Goal: Task Accomplishment & Management: Use online tool/utility

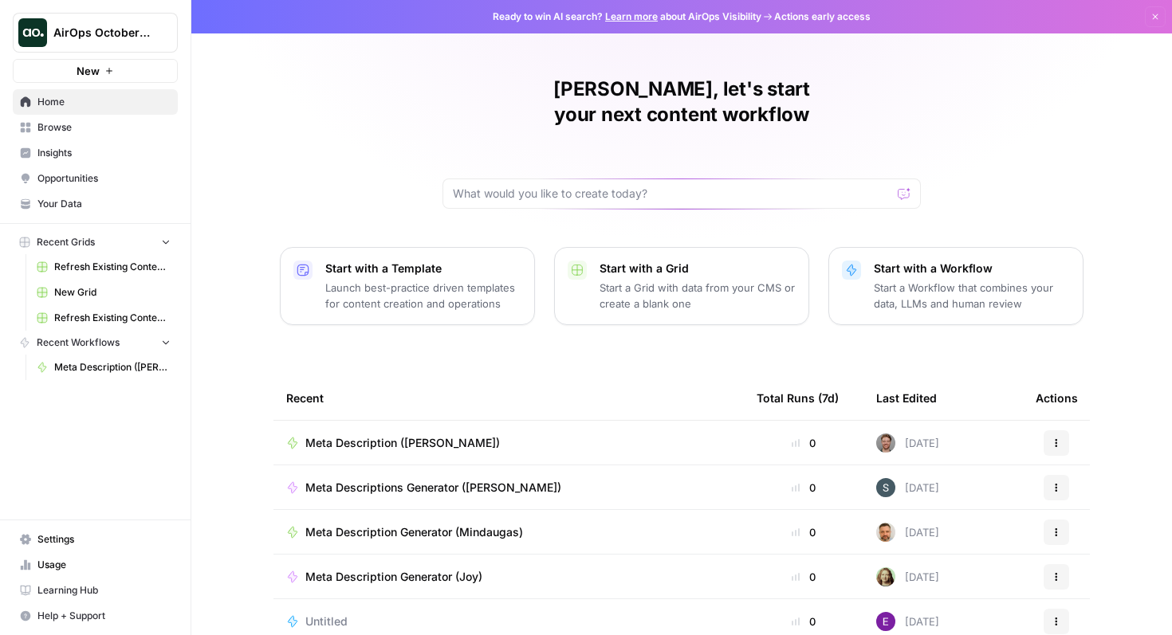
click at [443, 421] on td "Meta Description ([PERSON_NAME])" at bounding box center [508, 443] width 470 height 44
click at [435, 435] on span "Meta Description ([PERSON_NAME])" at bounding box center [402, 443] width 194 height 16
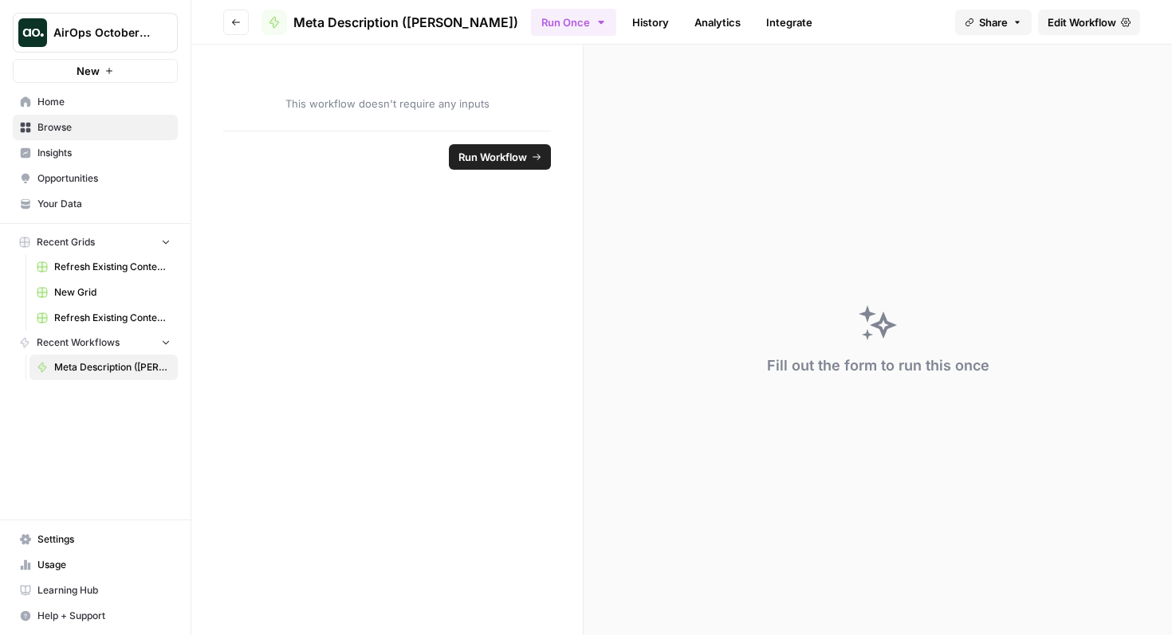
click at [866, 106] on div "Fill out the form to run this once" at bounding box center [877, 340] width 588 height 591
click at [239, 18] on icon "button" at bounding box center [236, 23] width 10 height 10
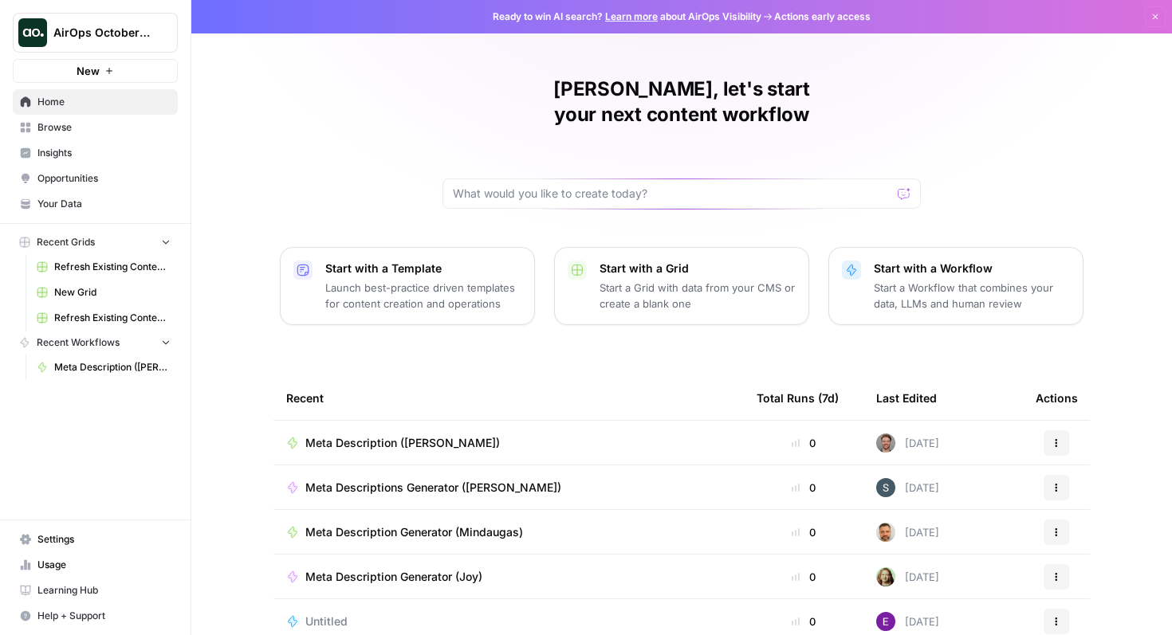
click at [408, 435] on span "Meta Description ([PERSON_NAME])" at bounding box center [402, 443] width 194 height 16
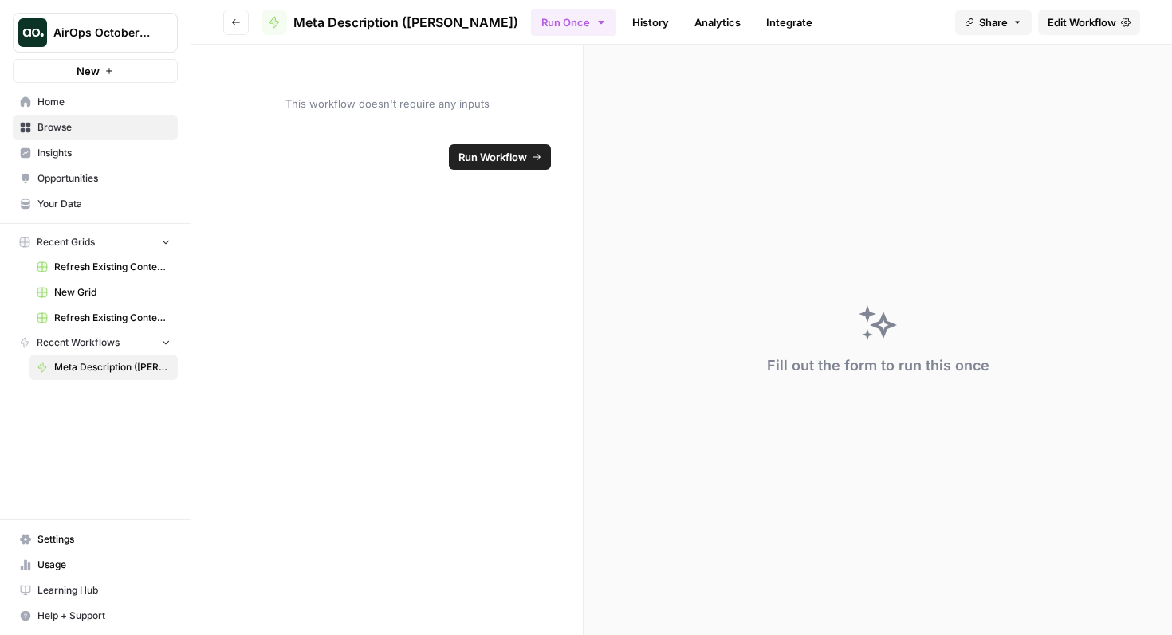
click at [111, 363] on span "Meta Description ([PERSON_NAME])" at bounding box center [112, 367] width 116 height 14
click at [1082, 29] on link "Edit Workflow" at bounding box center [1089, 23] width 102 height 26
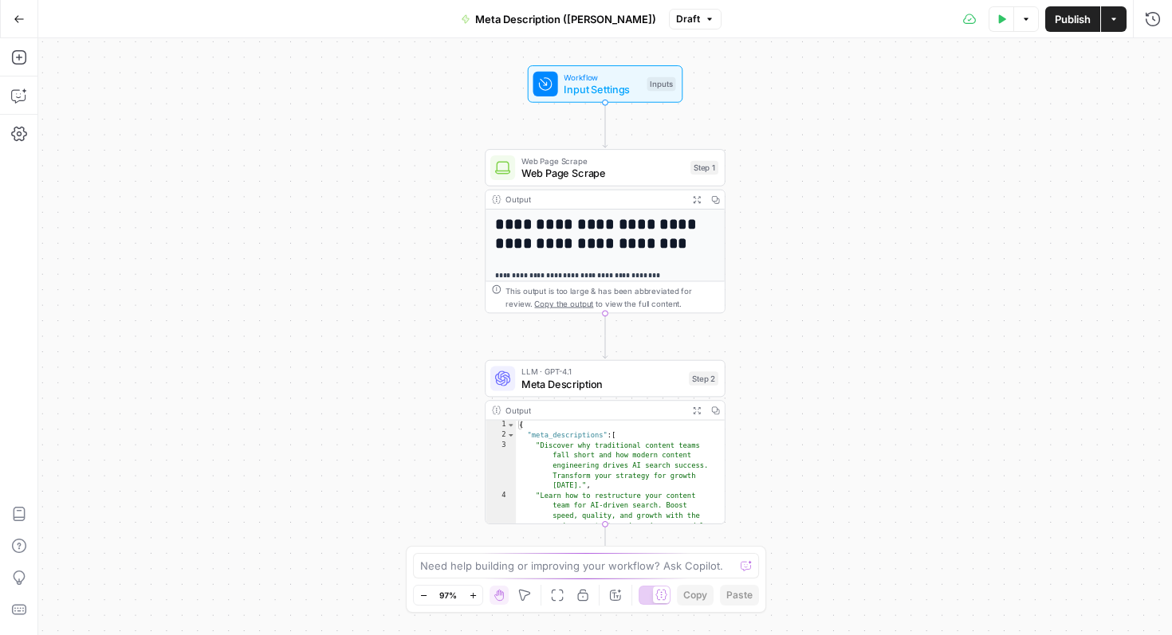
click at [634, 256] on div "**********" at bounding box center [604, 607] width 239 height 794
click at [625, 169] on span "Web Page Scrape" at bounding box center [602, 173] width 163 height 15
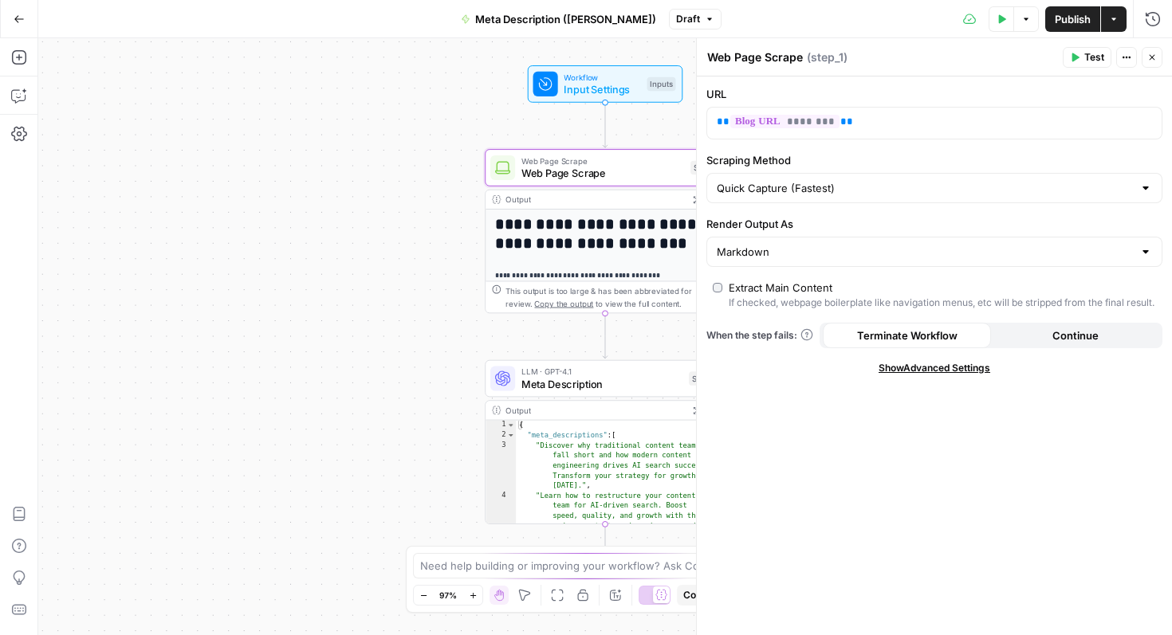
click at [650, 226] on h1 "**********" at bounding box center [600, 234] width 210 height 37
click at [651, 239] on h1 "**********" at bounding box center [600, 234] width 210 height 37
click at [422, 214] on div "**********" at bounding box center [604, 336] width 1133 height 597
click at [14, 26] on button "Go Back" at bounding box center [19, 19] width 29 height 29
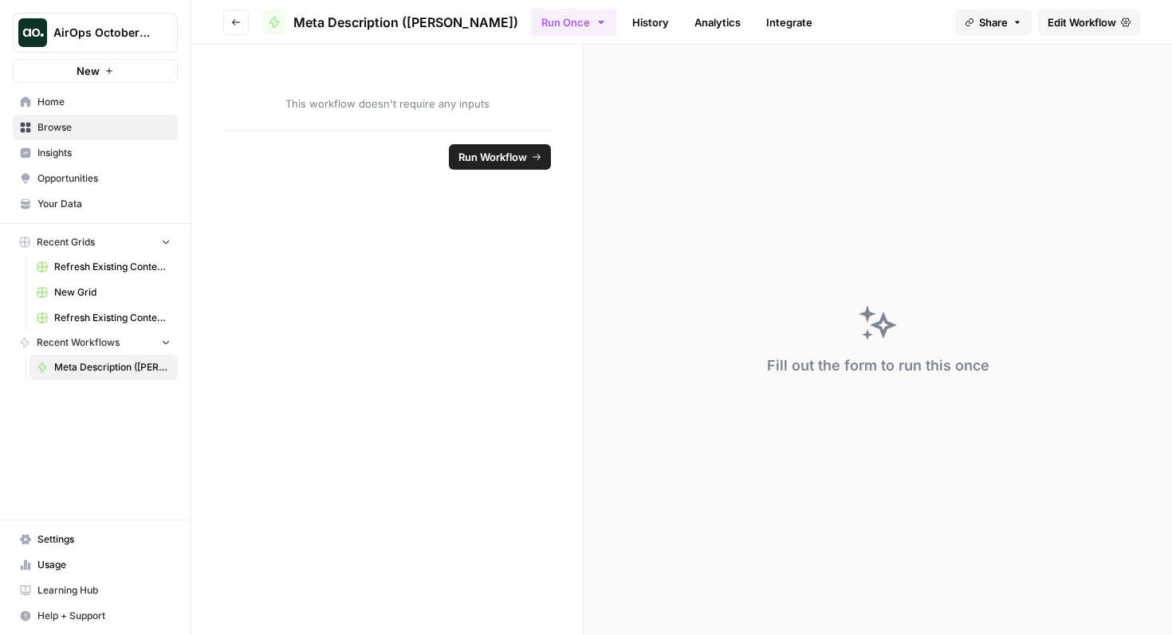
click at [1085, 11] on link "Edit Workflow" at bounding box center [1089, 23] width 102 height 26
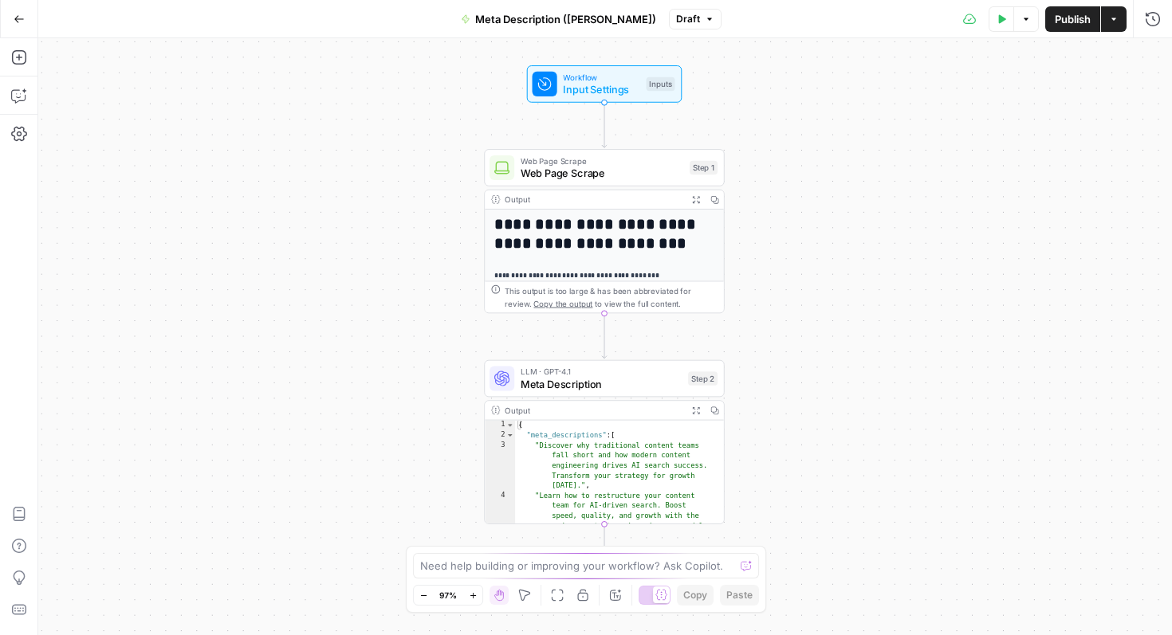
click at [17, 22] on icon "button" at bounding box center [19, 18] width 10 height 7
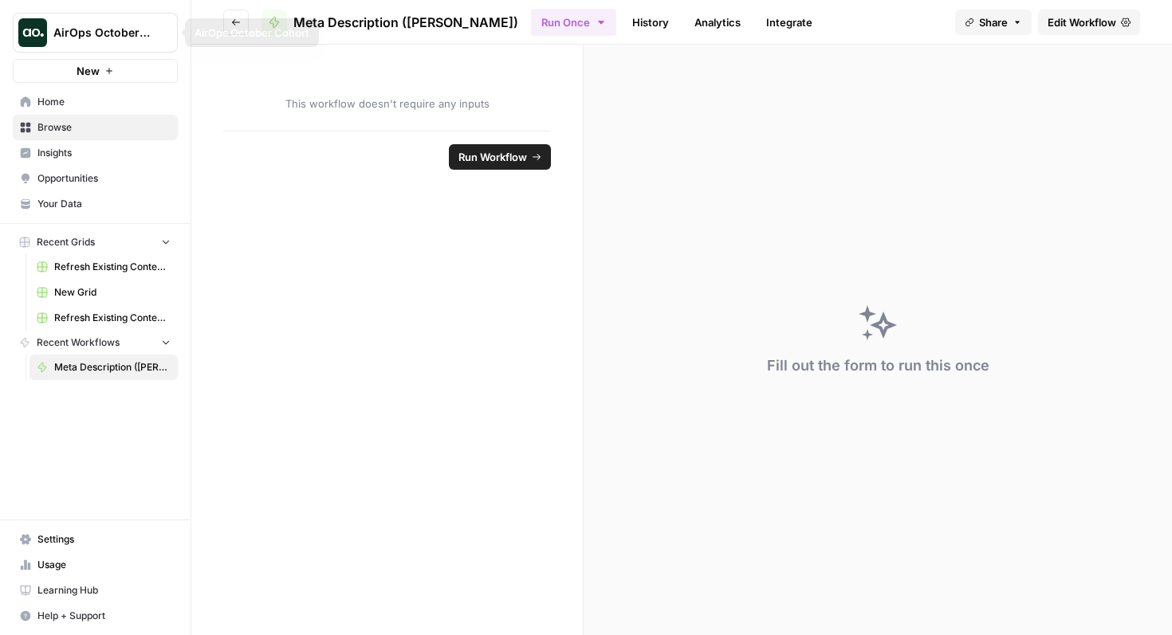
click at [111, 26] on span "AirOps October Cohort" at bounding box center [101, 33] width 96 height 16
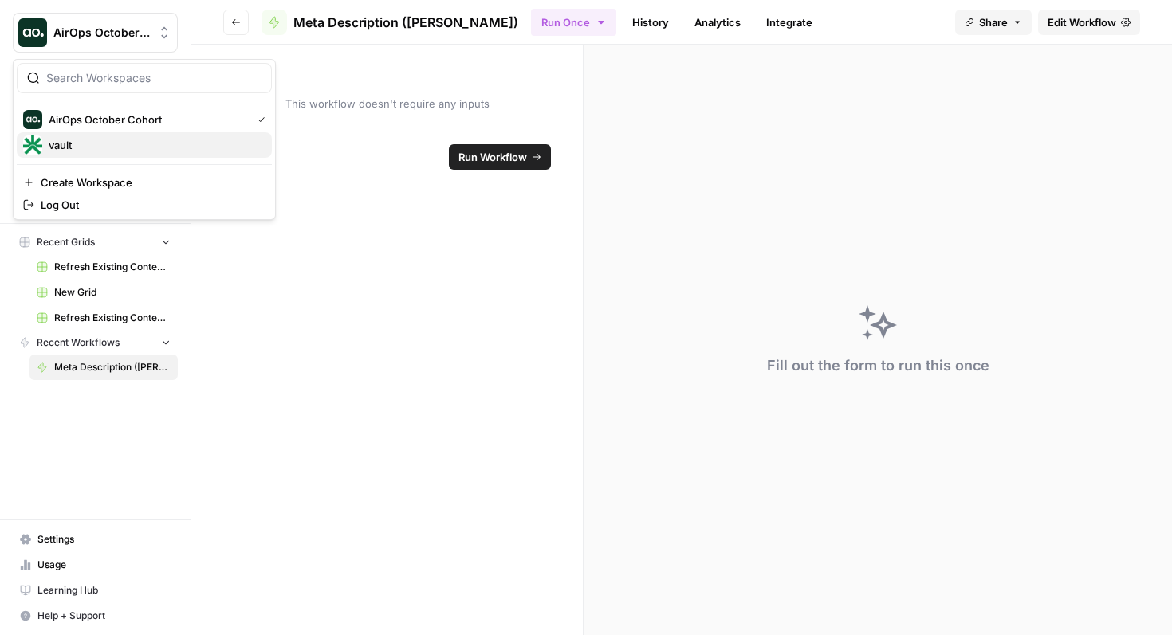
click at [105, 144] on span "vault" at bounding box center [154, 145] width 210 height 16
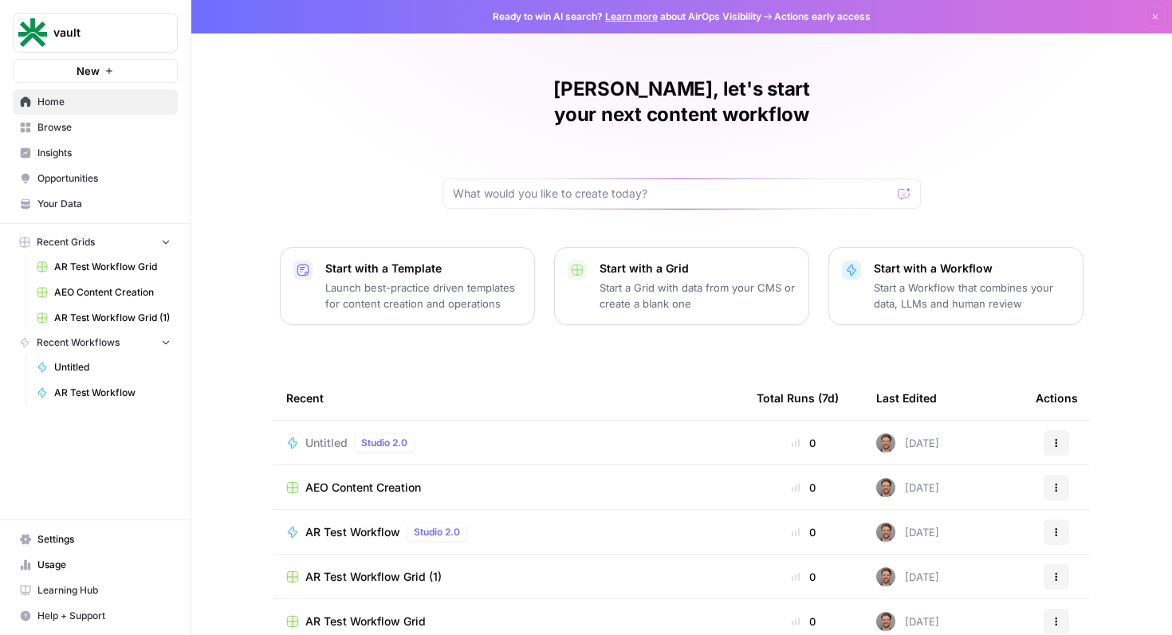
click at [114, 60] on button "New" at bounding box center [95, 71] width 165 height 24
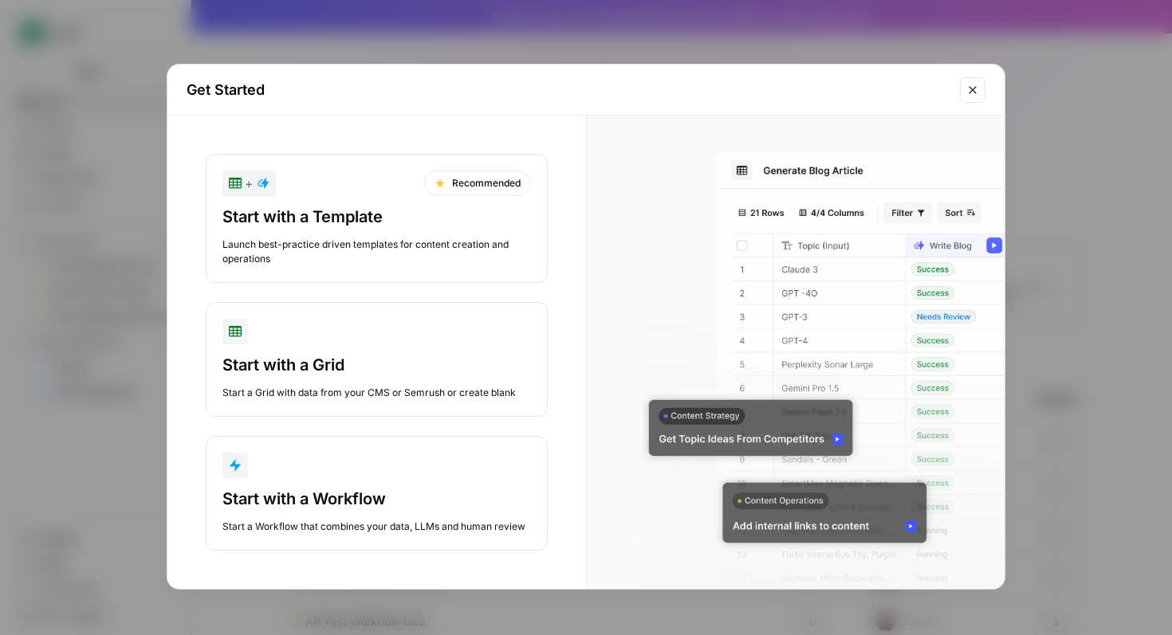
click at [359, 223] on div "Start with a Template" at bounding box center [376, 217] width 308 height 22
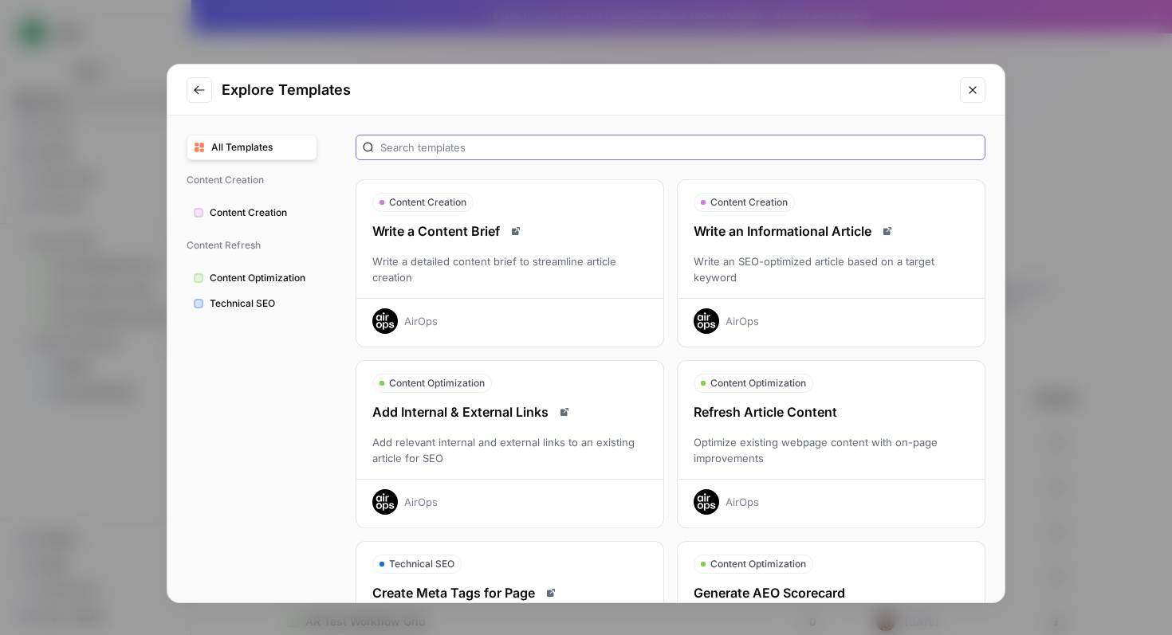
click at [433, 139] on input "text" at bounding box center [679, 147] width 598 height 16
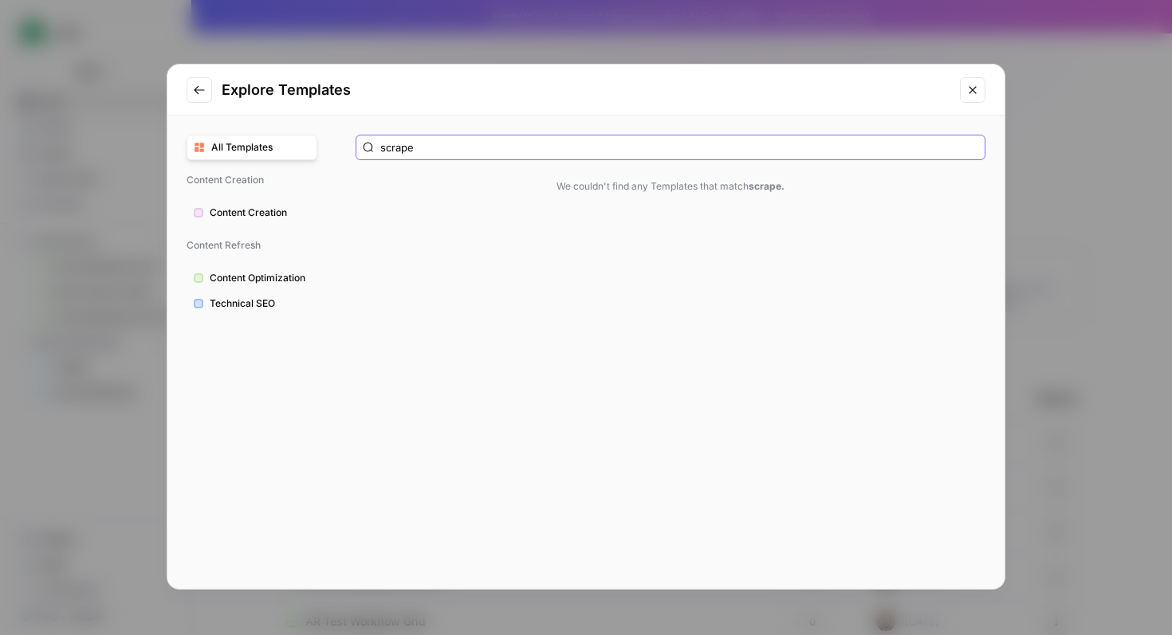
type input "scrape"
click at [972, 96] on icon "Close modal" at bounding box center [972, 90] width 13 height 13
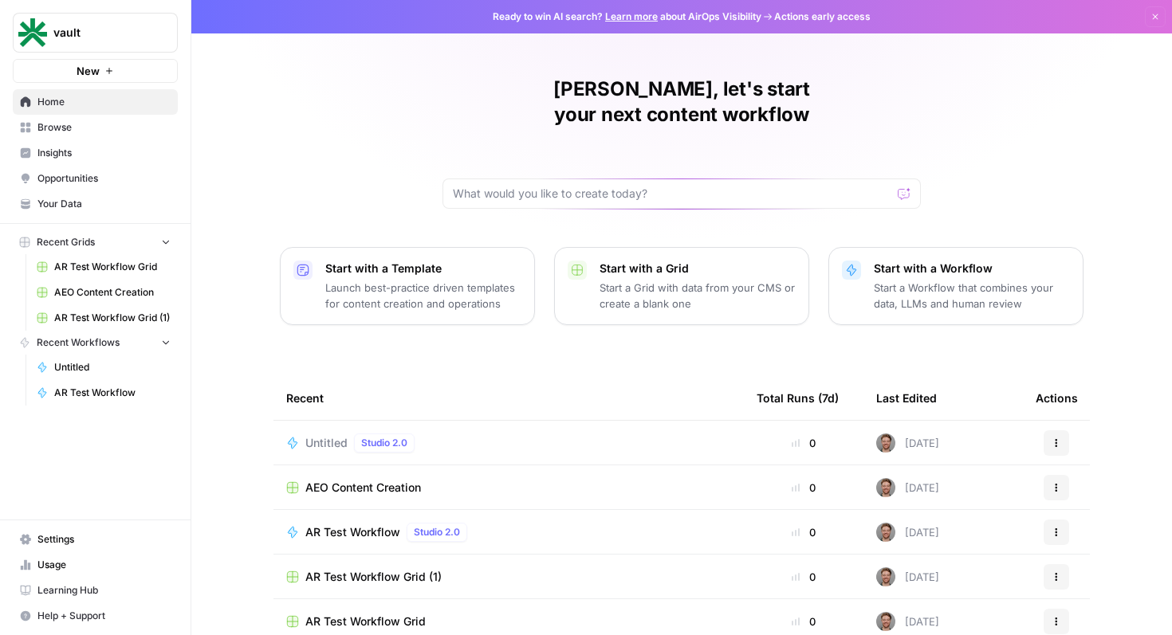
click at [445, 150] on div "[PERSON_NAME], let's start your next content workflow" at bounding box center [681, 143] width 478 height 132
click at [494, 427] on td "Untitled Studio 2.0" at bounding box center [508, 443] width 470 height 44
click at [494, 426] on td "Untitled Studio 2.0" at bounding box center [508, 443] width 470 height 44
click at [494, 434] on div "Untitled Studio 2.0" at bounding box center [508, 443] width 445 height 19
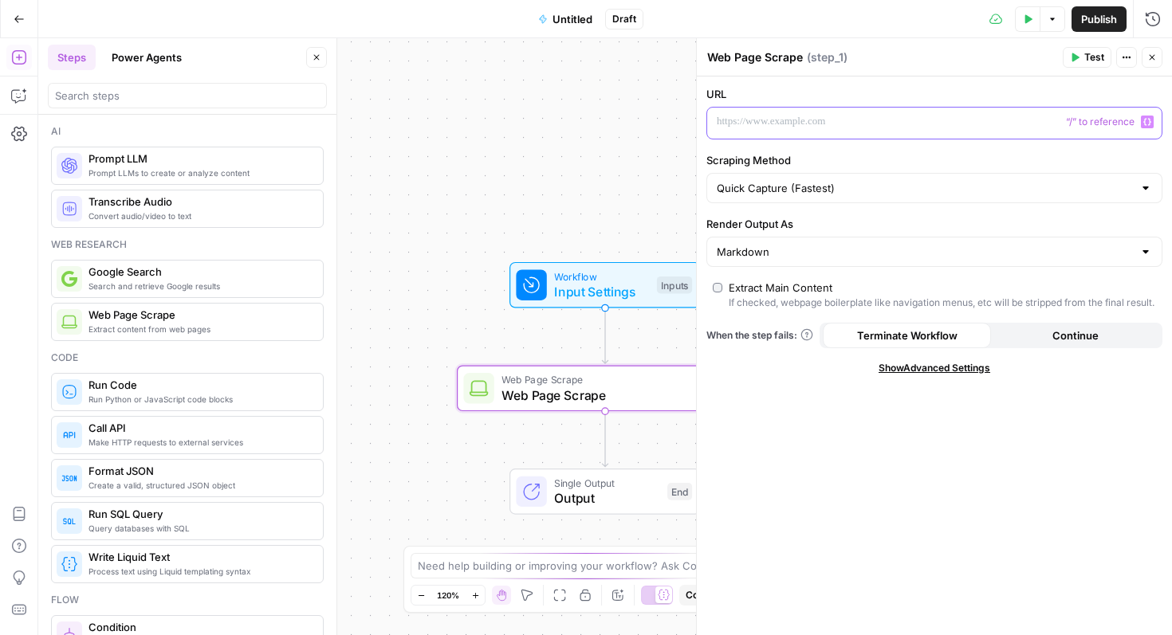
click at [811, 122] on p at bounding box center [921, 122] width 410 height 16
drag, startPoint x: 948, startPoint y: 463, endPoint x: 957, endPoint y: 464, distance: 8.8
click at [948, 463] on div "**********" at bounding box center [934, 356] width 475 height 559
click at [1100, 348] on button "Continue" at bounding box center [1075, 336] width 168 height 26
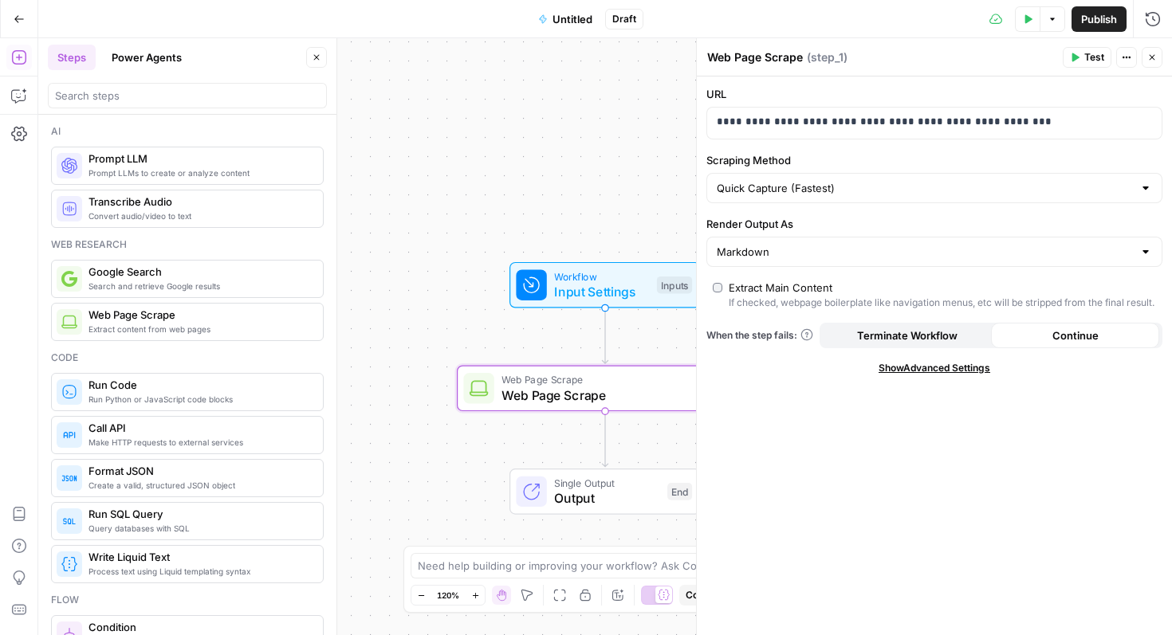
click at [1084, 54] on span "Test" at bounding box center [1094, 57] width 20 height 14
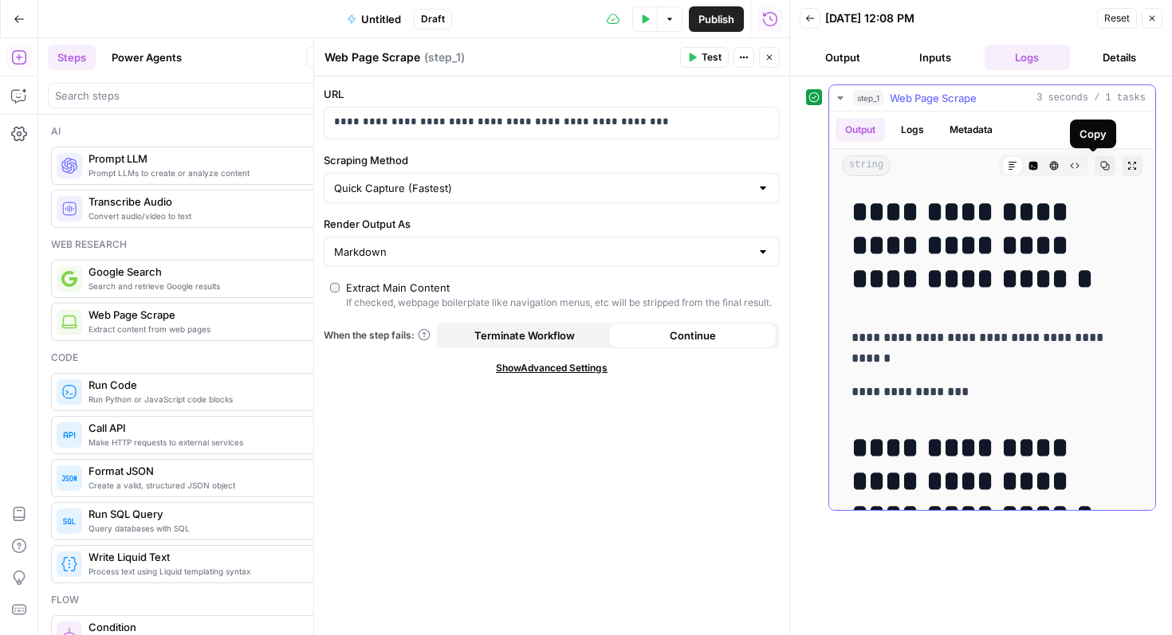
click at [1098, 164] on button "Copy" at bounding box center [1104, 165] width 21 height 21
